Goal: Find contact information: Obtain details needed to contact an individual or organization

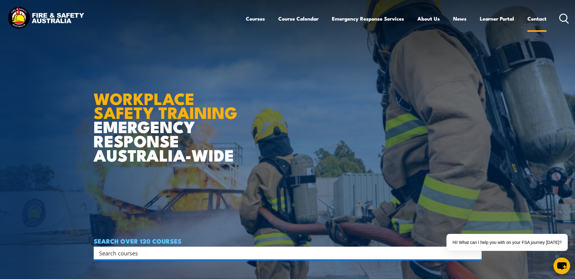
click at [539, 19] on link "Contact" at bounding box center [536, 19] width 19 height 16
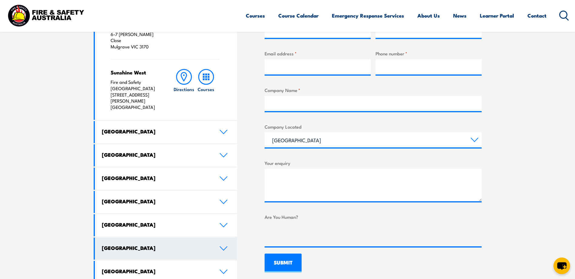
scroll to position [303, 0]
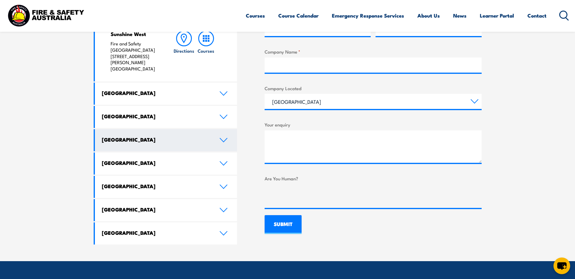
click at [111, 136] on h4 "[GEOGRAPHIC_DATA]" at bounding box center [156, 139] width 109 height 7
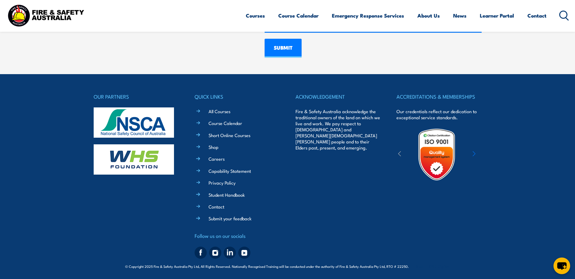
scroll to position [480, 0]
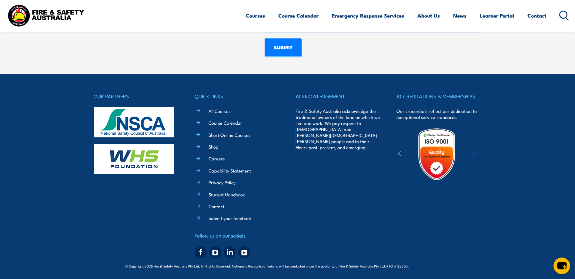
click at [473, 154] on icon "button" at bounding box center [474, 154] width 3 height 6
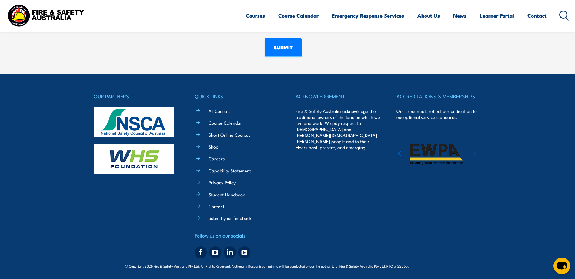
click at [473, 154] on icon "button" at bounding box center [474, 154] width 3 height 6
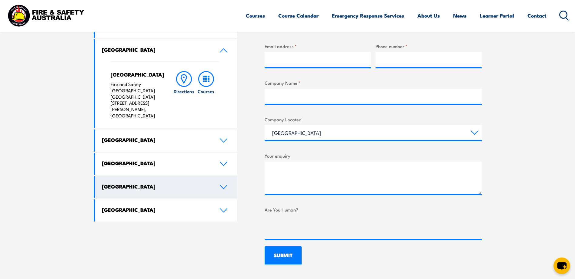
scroll to position [273, 0]
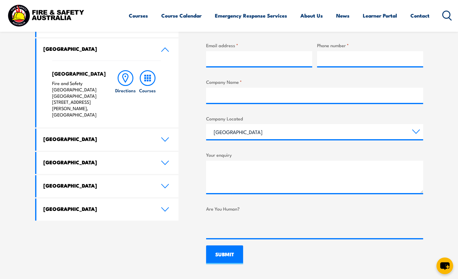
drag, startPoint x: 102, startPoint y: 103, endPoint x: 38, endPoint y: 71, distance: 71.2
click at [38, 71] on div "North Lake Fire and Safety [GEOGRAPHIC_DATA] [GEOGRAPHIC_DATA] [STREET_ADDRESS]…" at bounding box center [107, 94] width 142 height 67
